Goal: Information Seeking & Learning: Learn about a topic

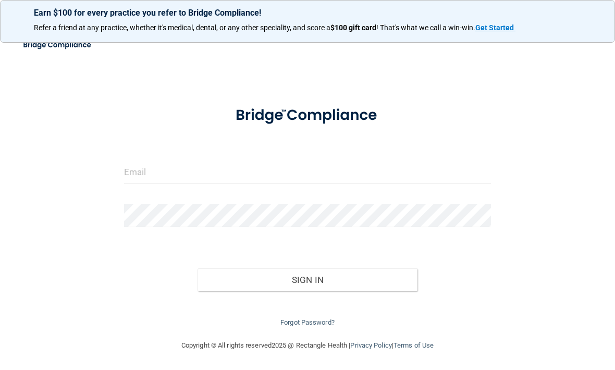
scroll to position [29, 0]
click at [342, 272] on button "Sign In" at bounding box center [307, 279] width 220 height 23
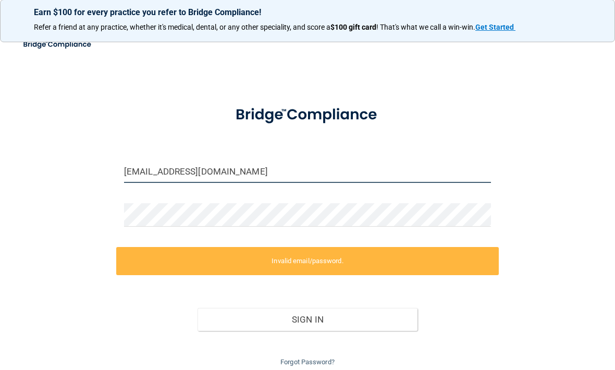
click at [169, 171] on input "[EMAIL_ADDRESS][DOMAIN_NAME]" at bounding box center [307, 171] width 367 height 23
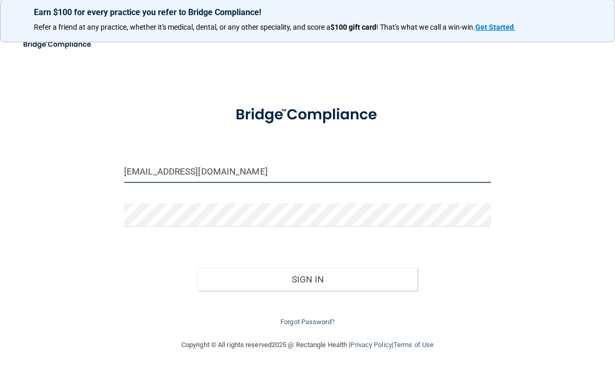
type input "[EMAIL_ADDRESS][DOMAIN_NAME]"
click at [319, 274] on button "Sign In" at bounding box center [307, 279] width 220 height 23
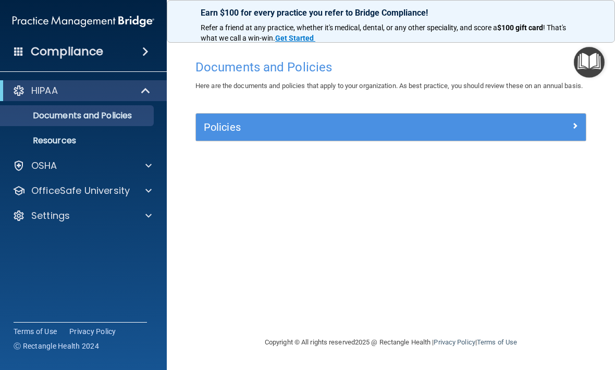
click at [146, 162] on span at bounding box center [148, 165] width 6 height 12
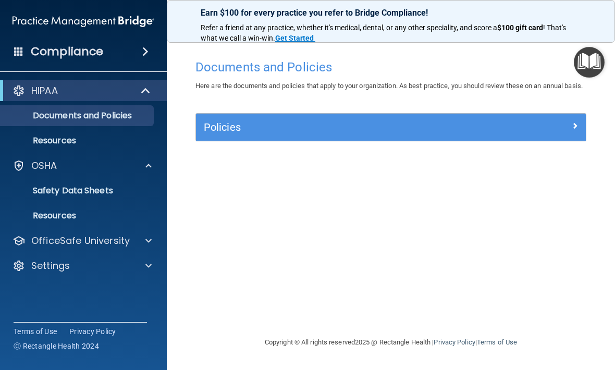
click at [145, 244] on div at bounding box center [147, 240] width 26 height 12
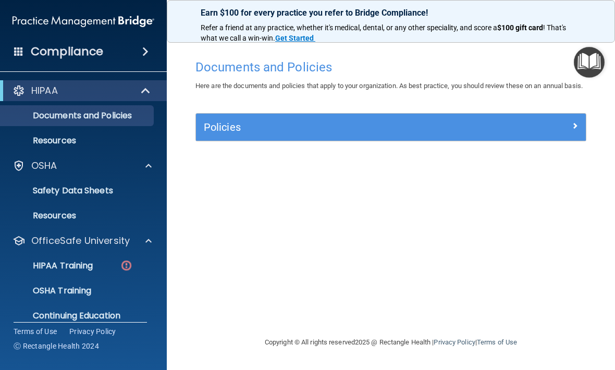
click at [116, 269] on div "HIPAA Training" at bounding box center [78, 265] width 142 height 10
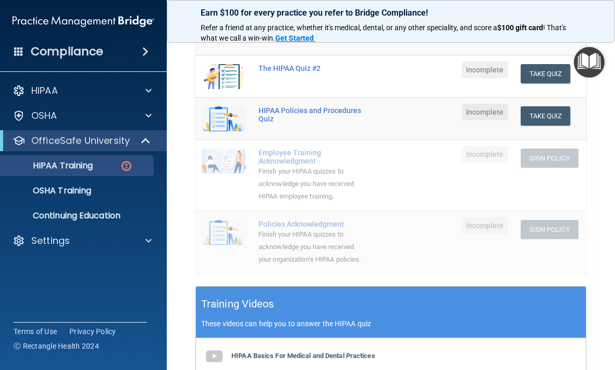
scroll to position [205, 0]
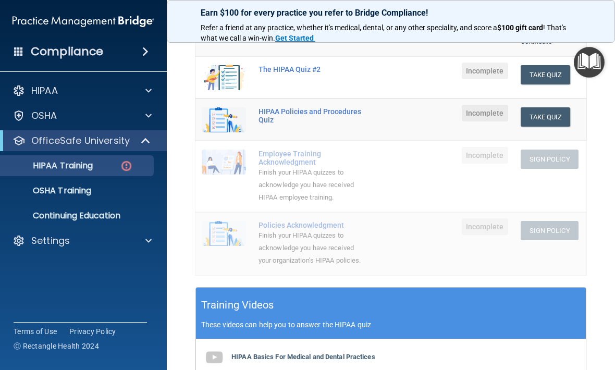
click at [79, 194] on p "OSHA Training" at bounding box center [49, 190] width 84 height 10
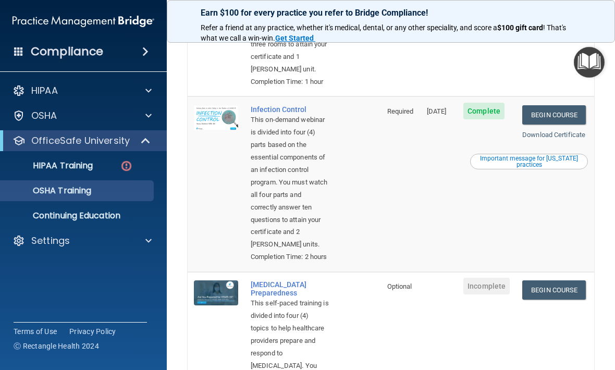
scroll to position [368, 0]
click at [540, 138] on link "Download Certificate" at bounding box center [553, 134] width 63 height 8
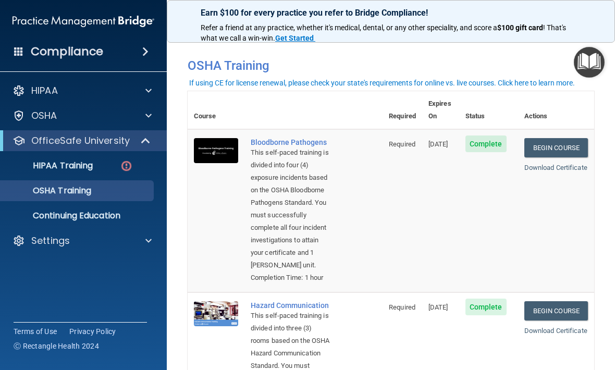
scroll to position [0, 0]
click at [93, 169] on p "HIPAA Training" at bounding box center [50, 165] width 86 height 10
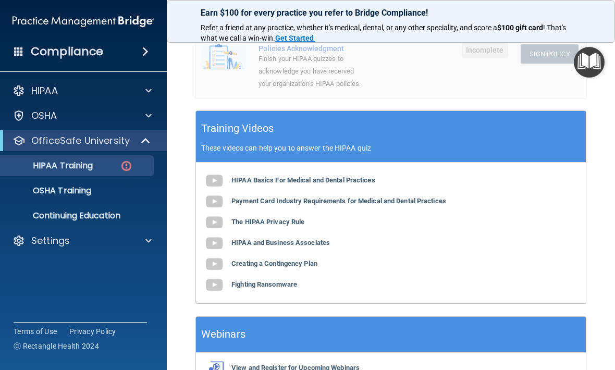
scroll to position [383, 0]
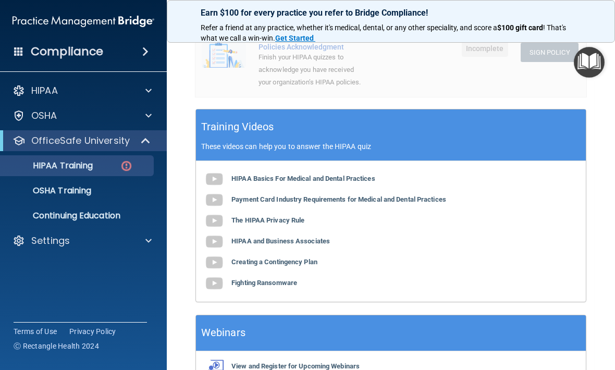
click at [213, 193] on img at bounding box center [214, 200] width 21 height 21
click at [273, 196] on b "Payment Card Industry Requirements for Medical and Dental Practices" at bounding box center [338, 199] width 215 height 8
click at [273, 174] on b "HIPAA Basics For Medical and Dental Practices" at bounding box center [303, 178] width 144 height 8
click at [283, 216] on b "The HIPAA Privacy Rule" at bounding box center [267, 220] width 73 height 8
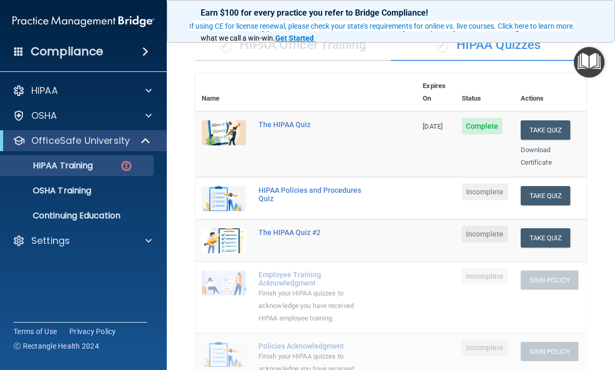
scroll to position [77, 0]
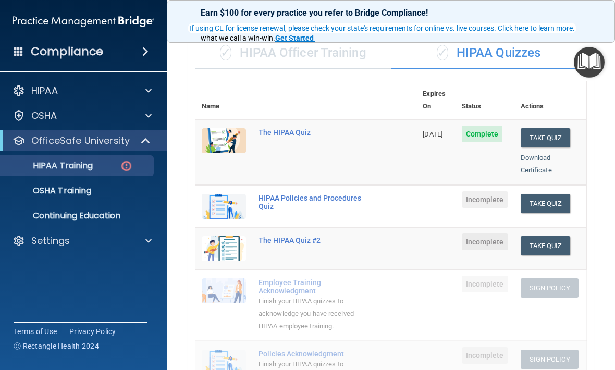
click at [245, 128] on img at bounding box center [224, 140] width 44 height 25
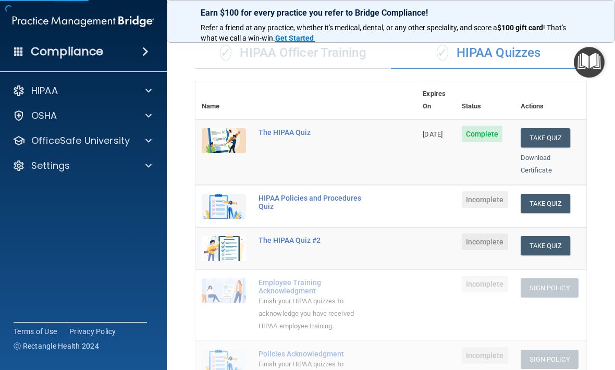
click at [394, 132] on td "The HIPAA Quiz" at bounding box center [334, 152] width 164 height 66
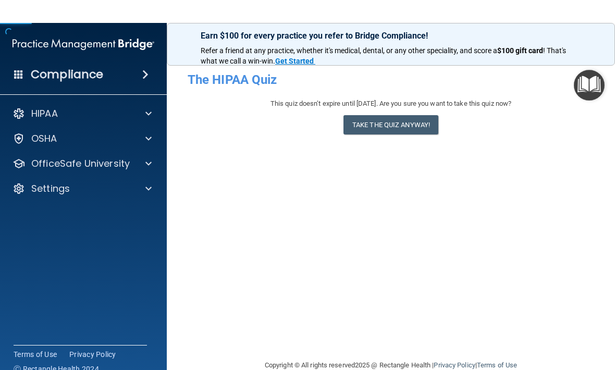
click at [434, 137] on div "- The HIPAA Quiz This quiz doesn’t expire until [DATE]. Are you sure you want t…" at bounding box center [390, 185] width 406 height 282
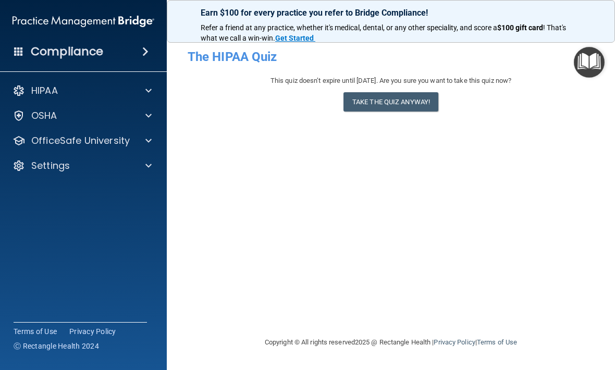
click at [134, 96] on div at bounding box center [147, 90] width 26 height 12
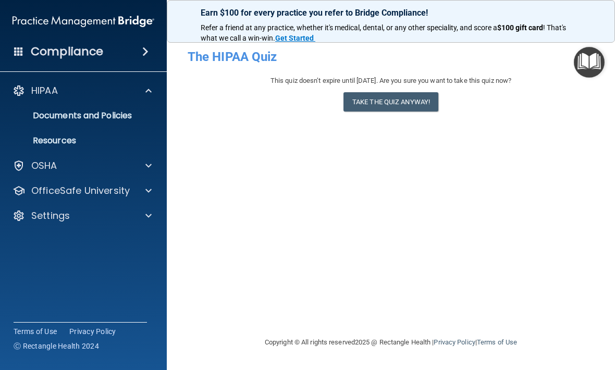
click at [139, 103] on ul "Documents and Policies Report an Incident Business Associates Emergency Plannin…" at bounding box center [84, 126] width 189 height 50
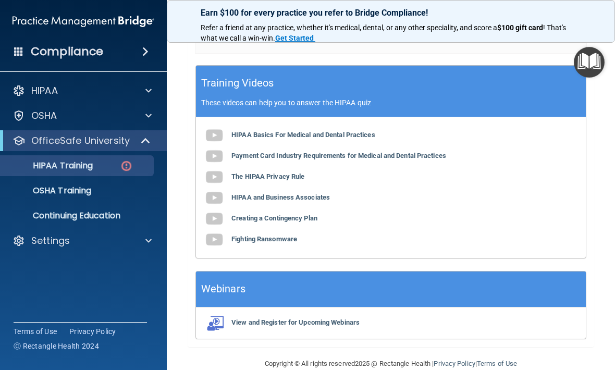
scroll to position [428, 0]
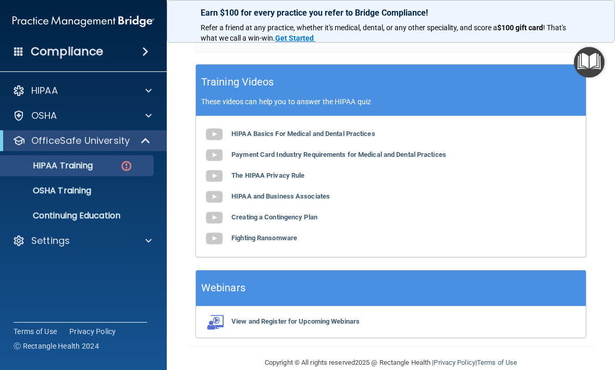
click at [257, 192] on b "HIPAA and Business Associates" at bounding box center [280, 196] width 98 height 8
